Goal: Find contact information: Find contact information

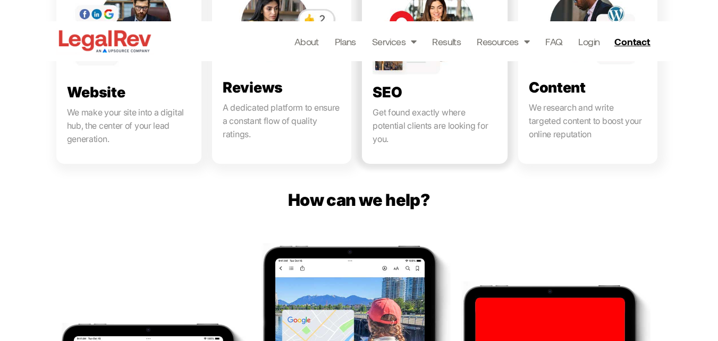
scroll to position [691, 0]
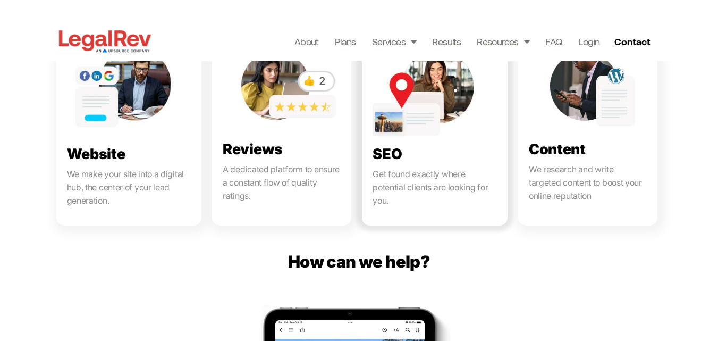
click at [412, 41] on link at bounding box center [435, 128] width 146 height 194
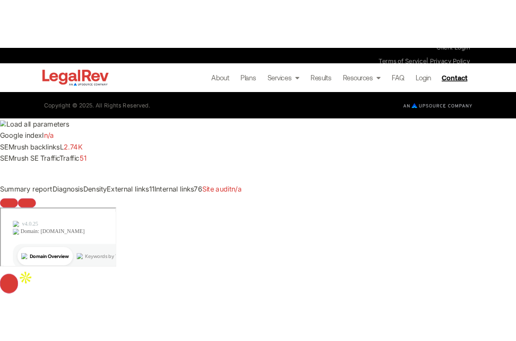
scroll to position [4627, 0]
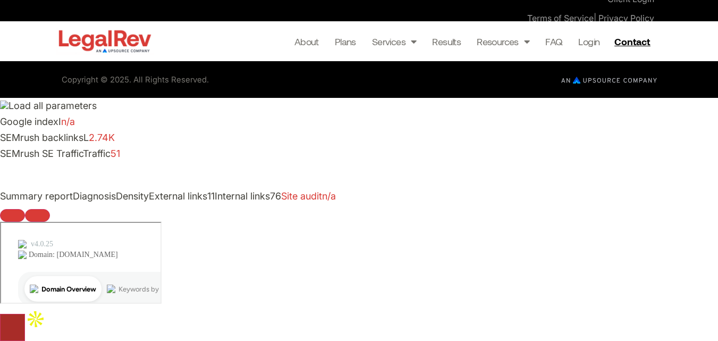
click at [25, 314] on input "button" at bounding box center [12, 327] width 25 height 27
drag, startPoint x: 565, startPoint y: 214, endPoint x: 655, endPoint y: 219, distance: 90.0
click at [655, 55] on div "Book a Call +1 800-893-2590 Client Login Terms of Service | Privacy Policy Link…" at bounding box center [513, 0] width 292 height 109
copy p "[PHONE_NUMBER]"
